Goal: Transaction & Acquisition: Purchase product/service

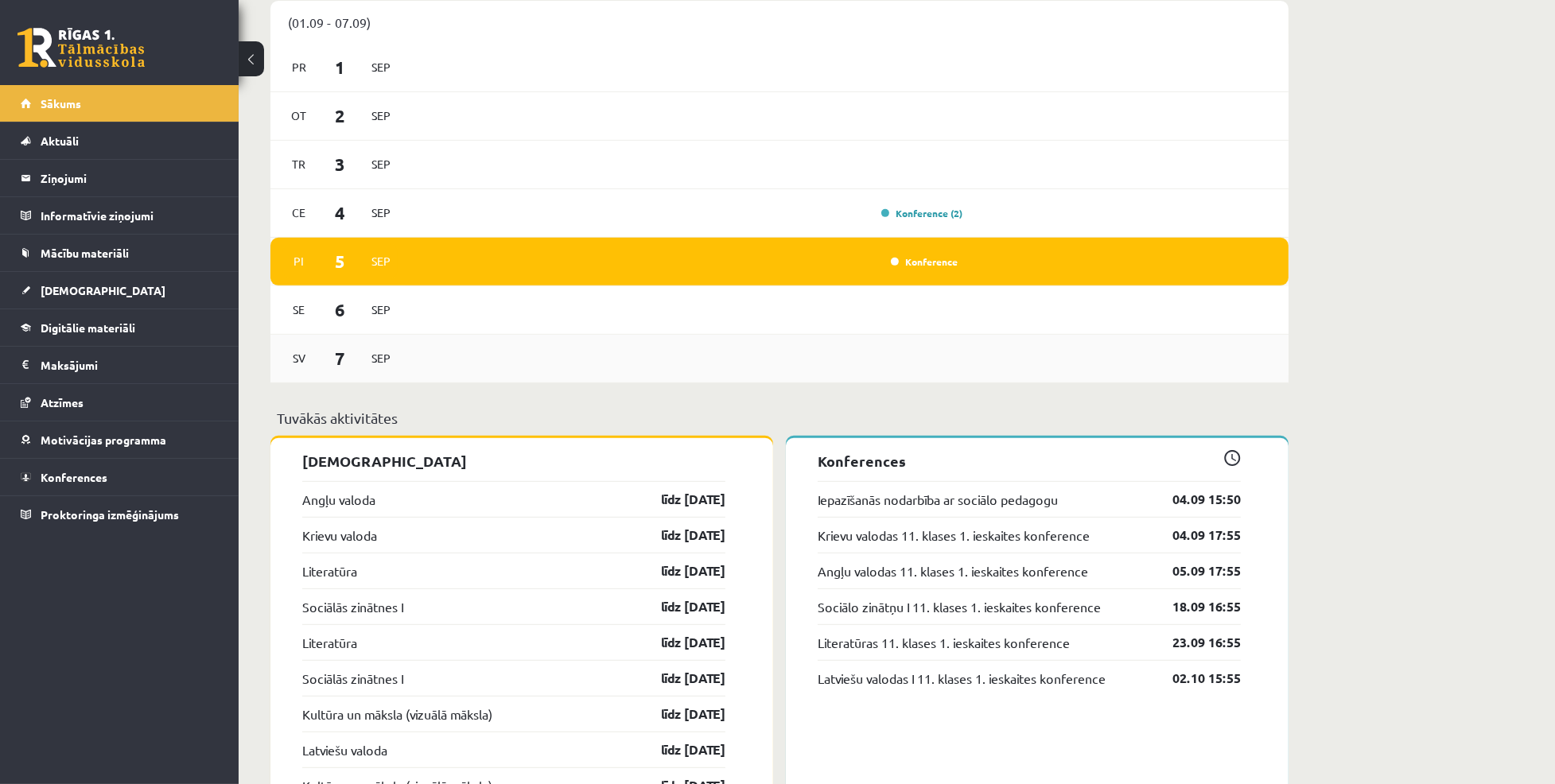
scroll to position [871, 0]
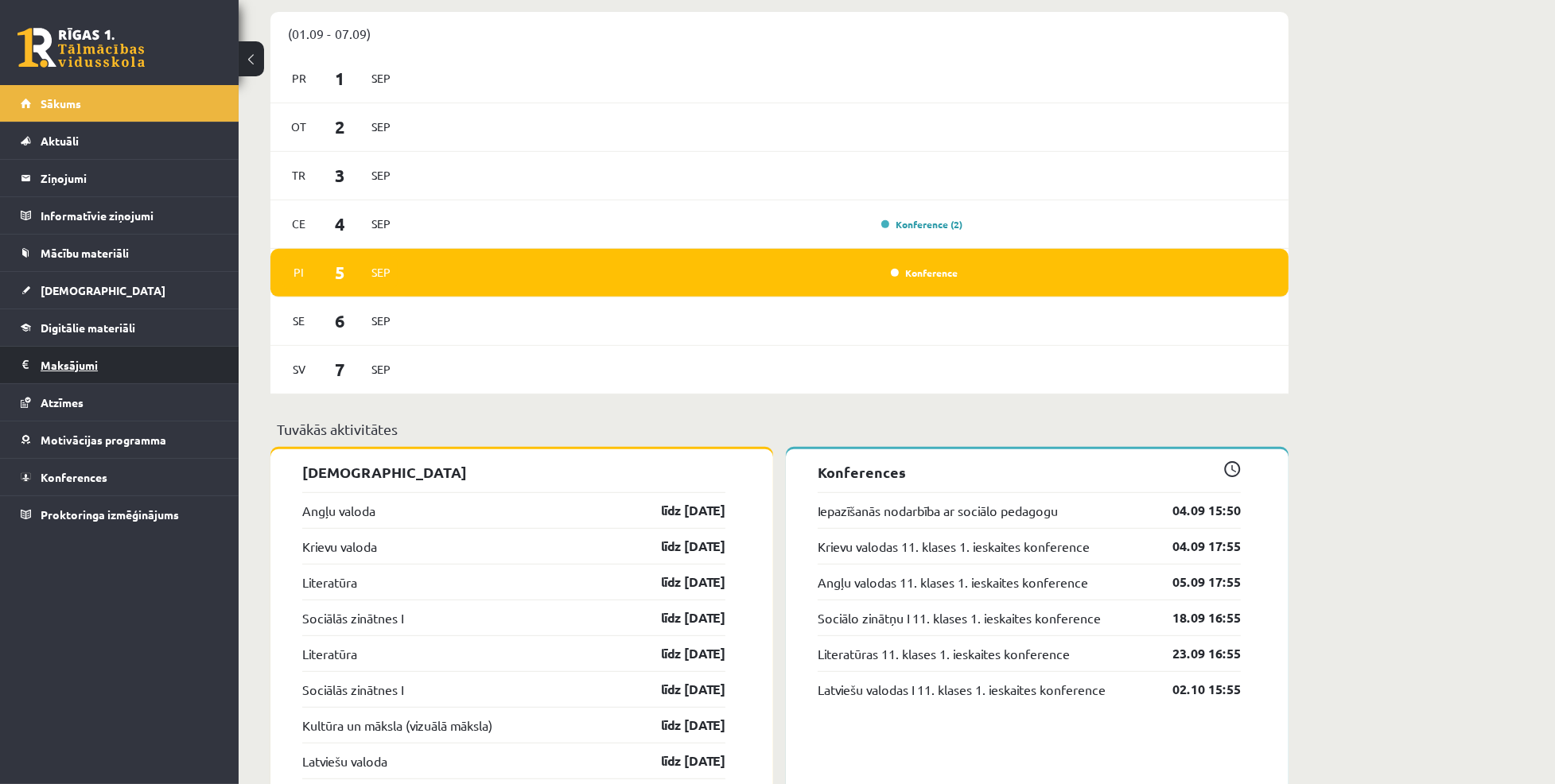
click at [53, 376] on legend "Maksājumi 0" at bounding box center [129, 364] width 178 height 37
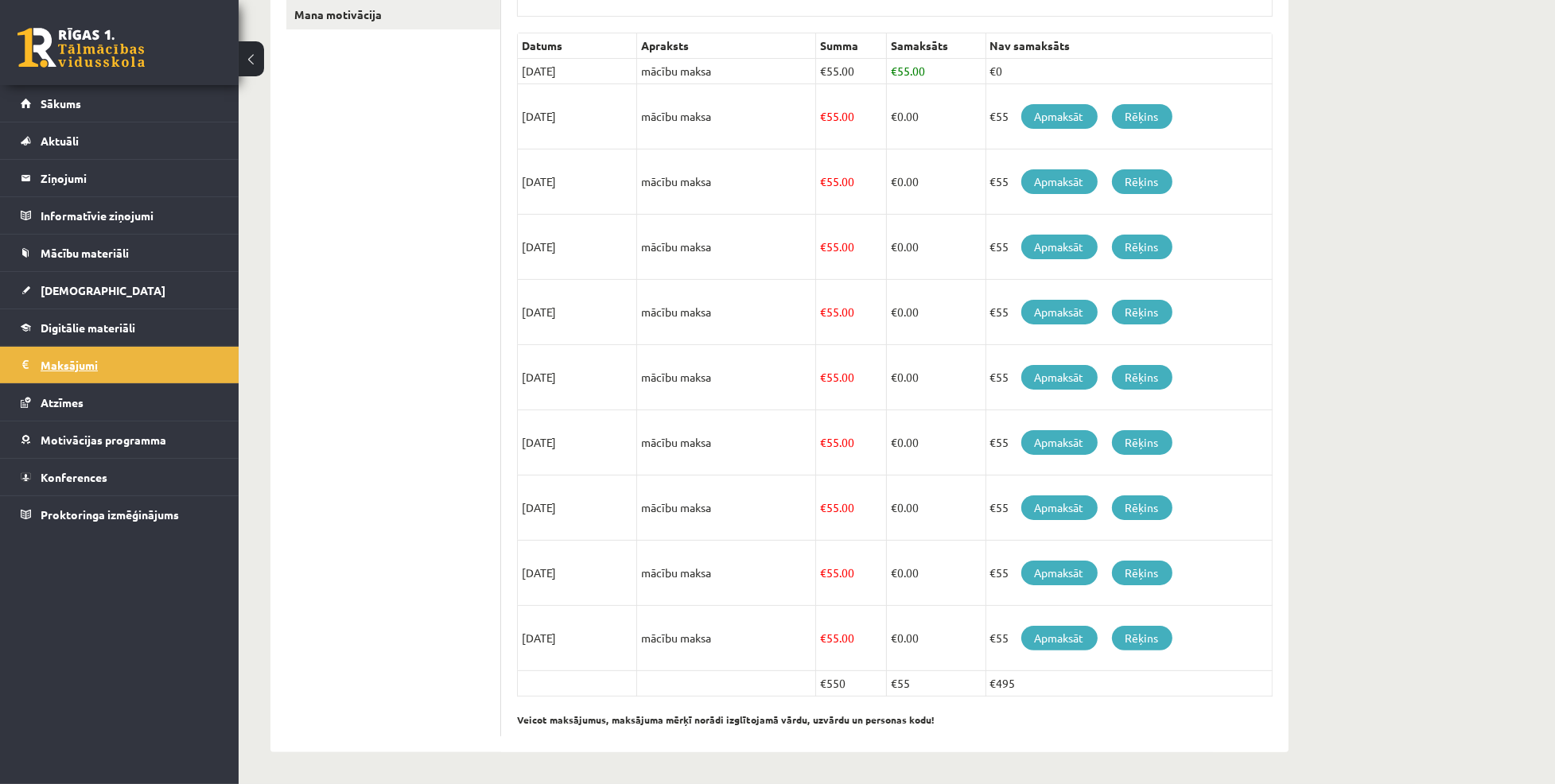
scroll to position [343, 0]
click at [1072, 117] on link "Apmaksāt" at bounding box center [1059, 117] width 76 height 25
